Goal: Navigation & Orientation: Find specific page/section

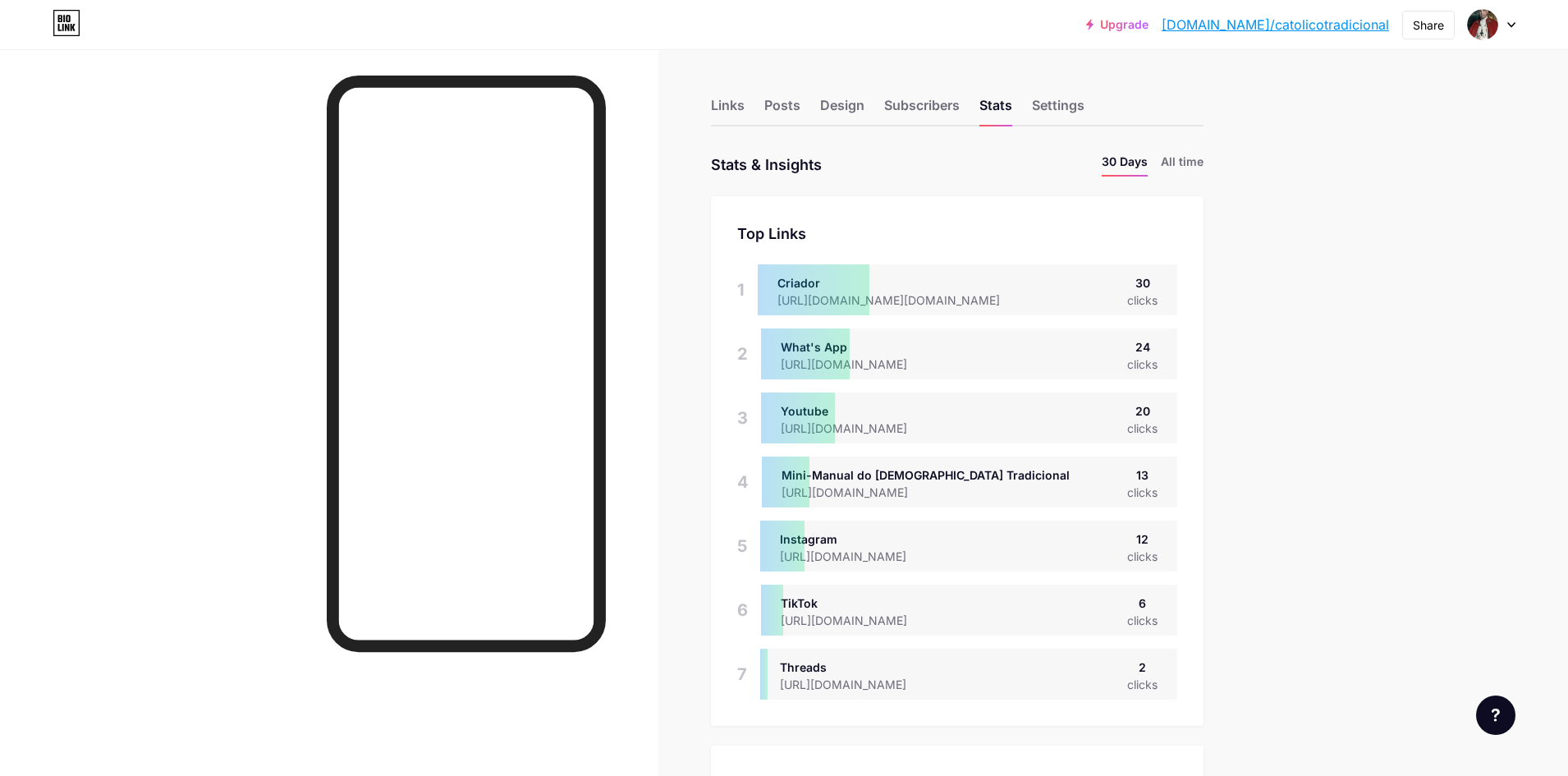
scroll to position [776, 1568]
click at [768, 105] on div "Posts" at bounding box center [783, 110] width 36 height 30
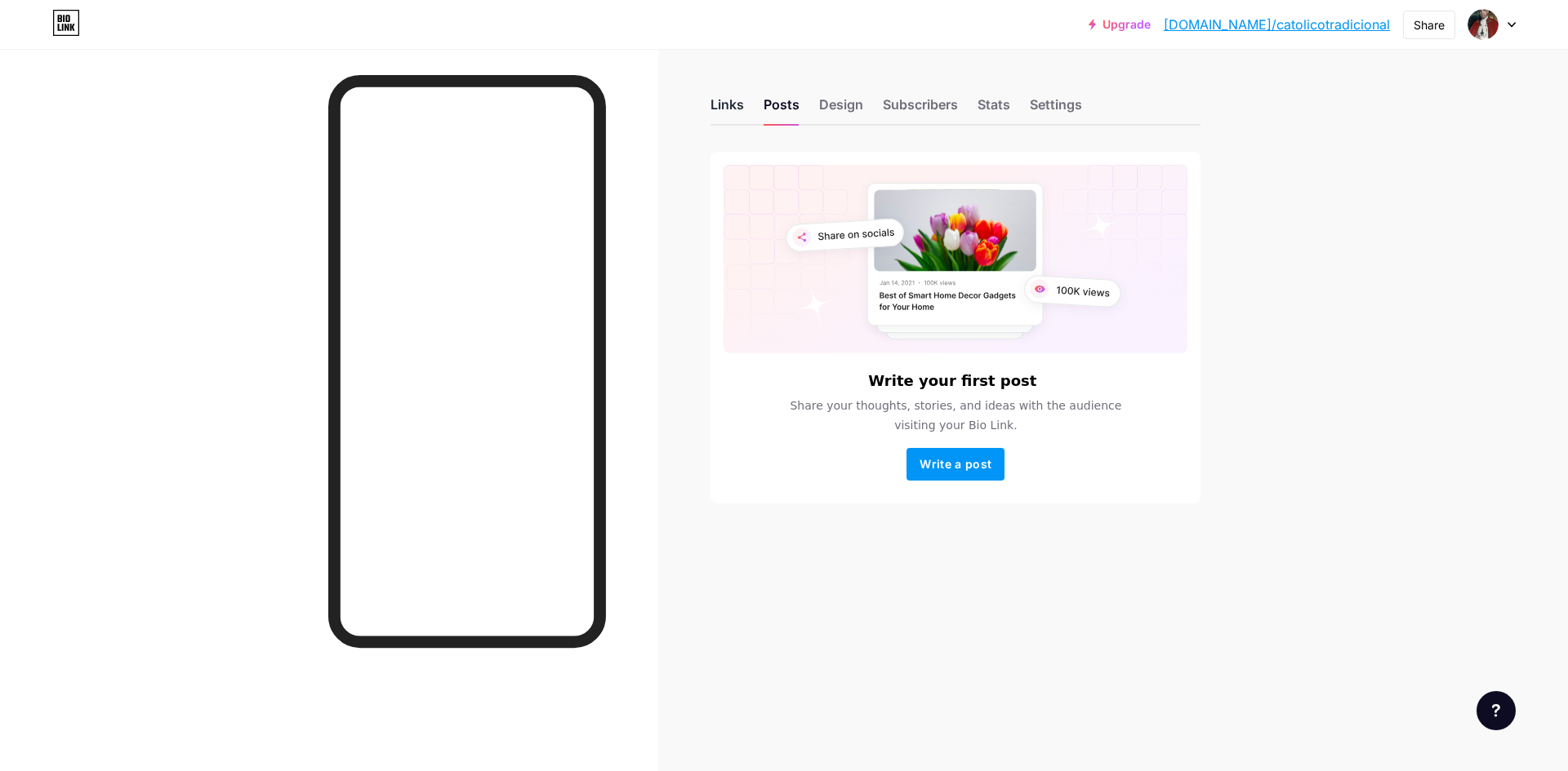
click at [734, 103] on div "Links" at bounding box center [727, 110] width 34 height 29
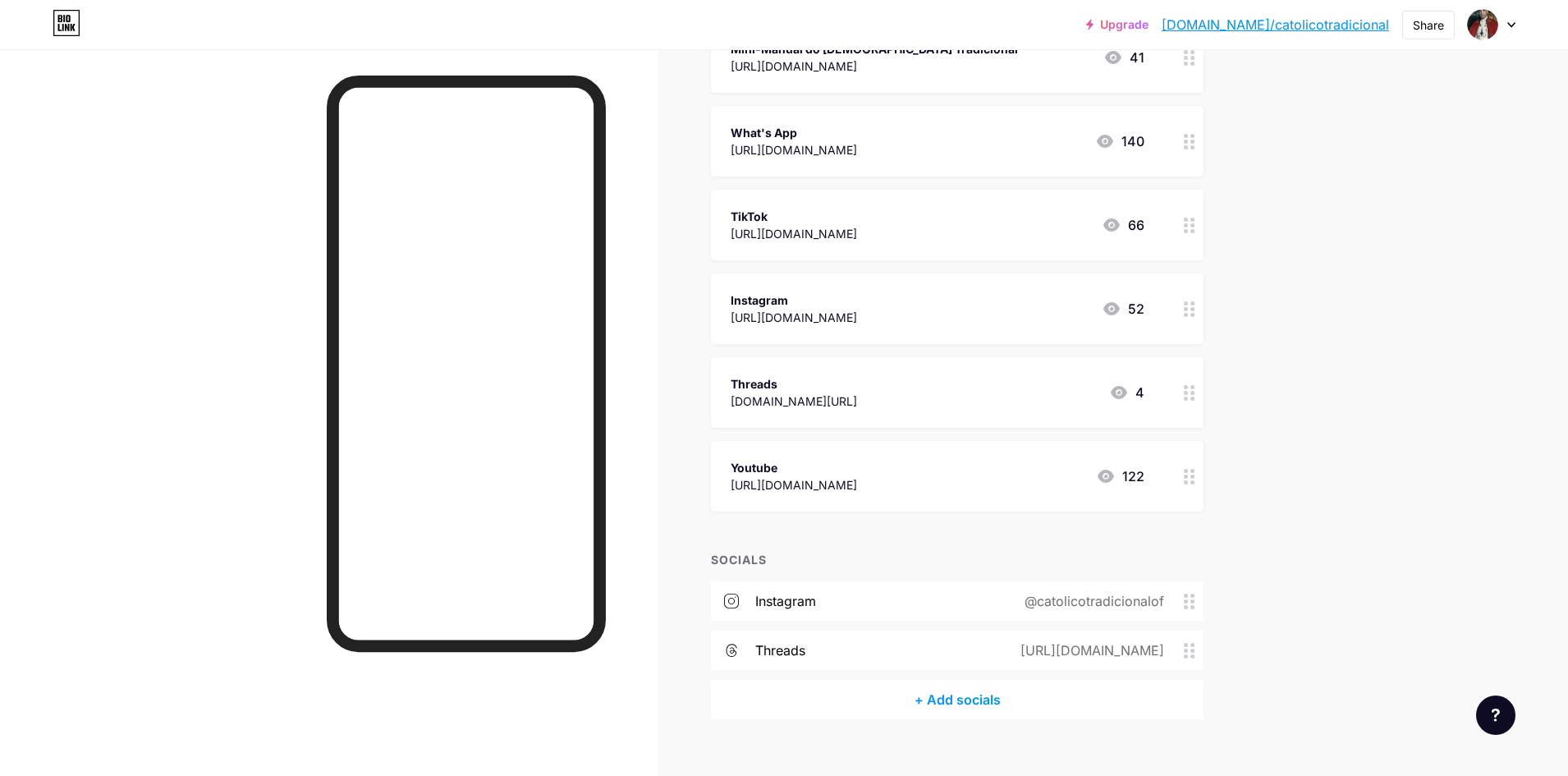
scroll to position [329, 0]
